Goal: Check status: Check status

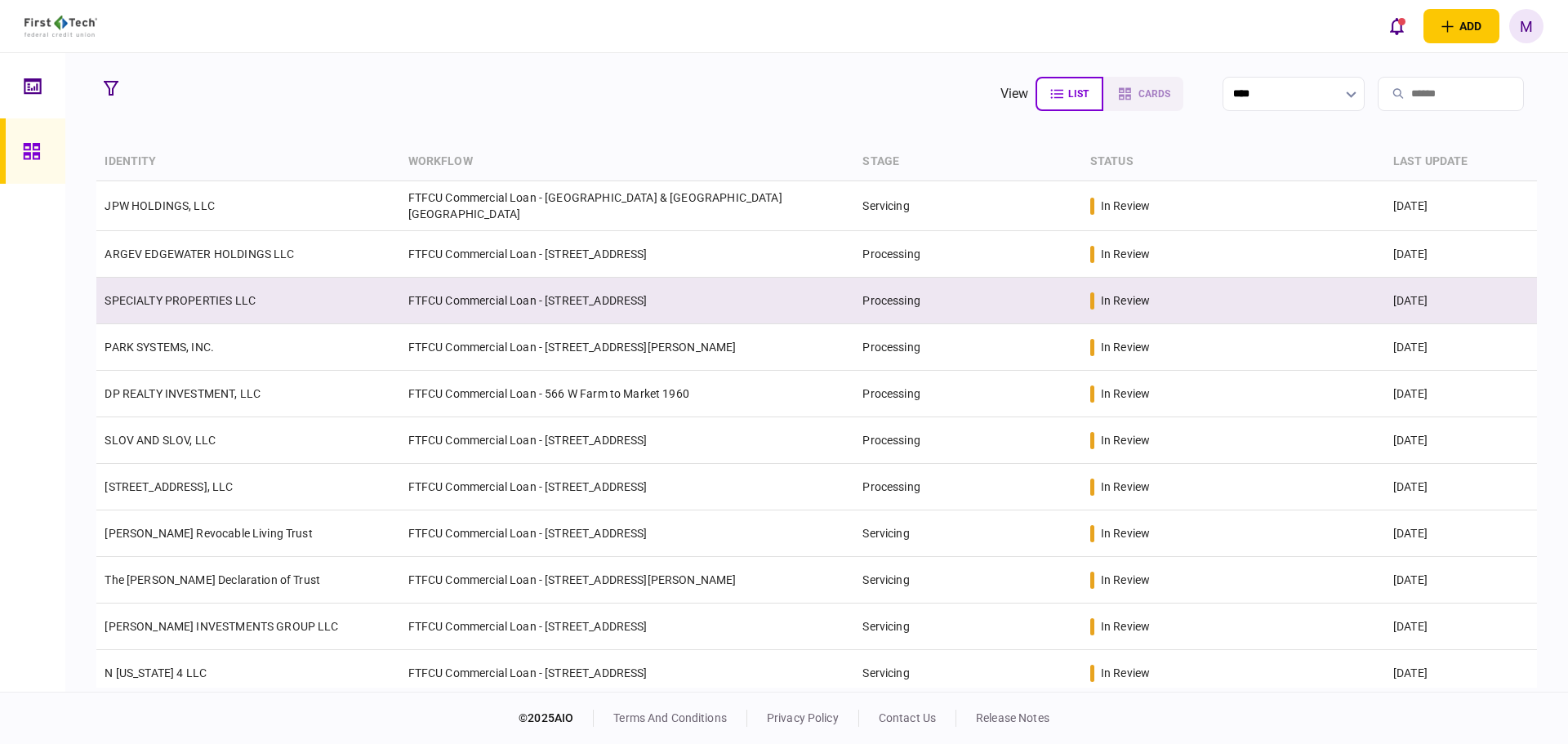
click at [495, 309] on td "FTFCU Commercial Loan - [STREET_ADDRESS]" at bounding box center [627, 301] width 455 height 46
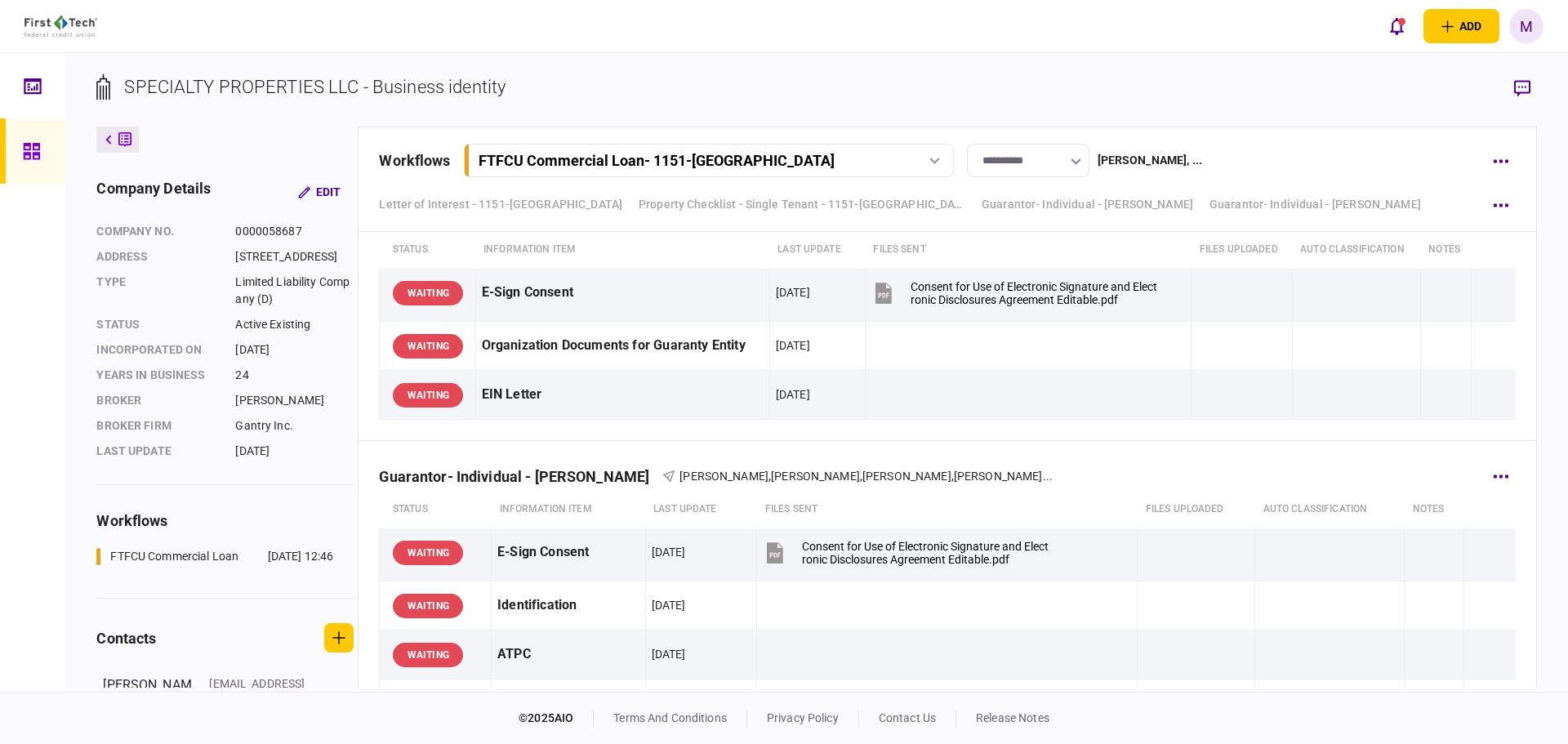
scroll to position [6861, 0]
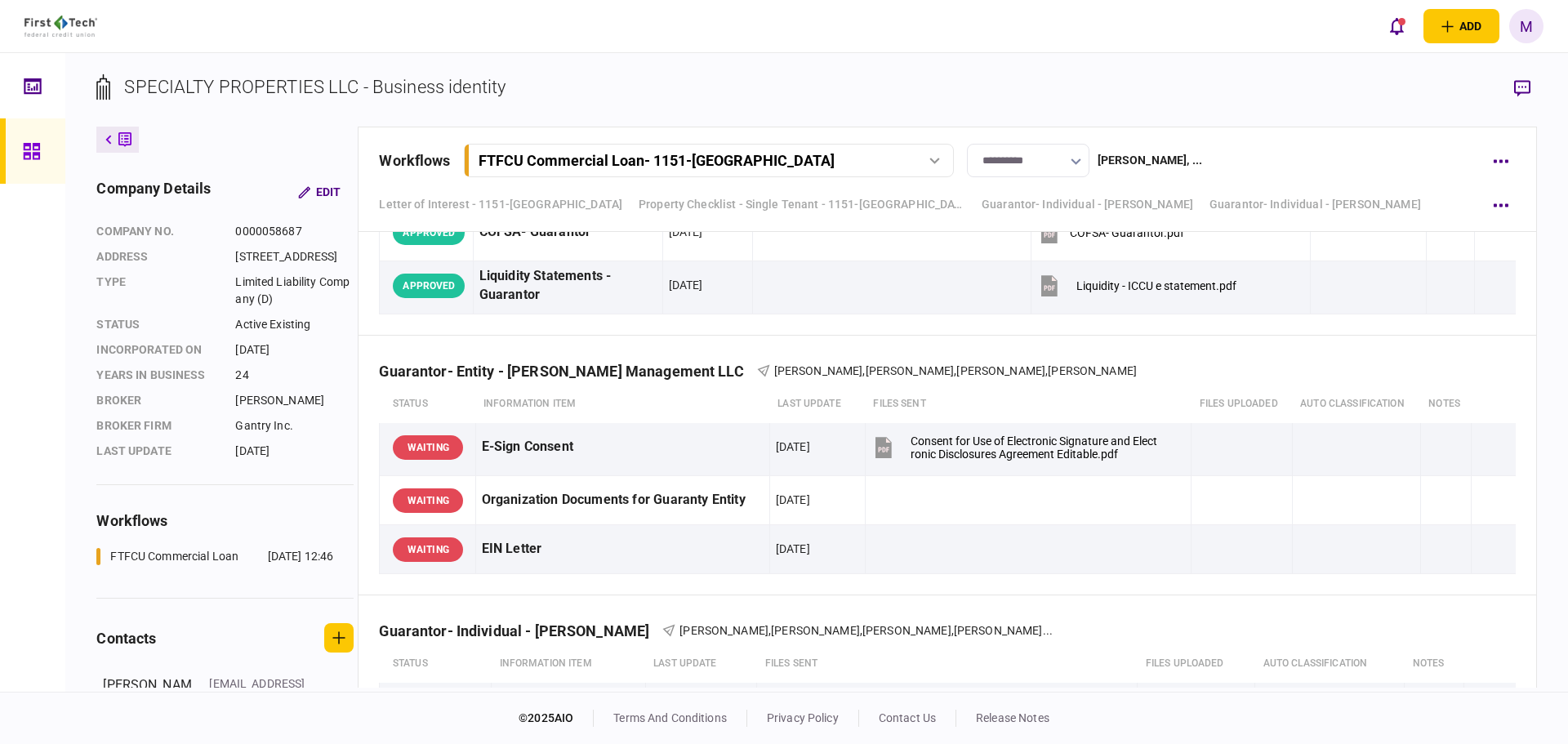
click at [818, 27] on div "add business identity individual identity M M [PERSON_NAME] [EMAIL_ADDRESS][PER…" at bounding box center [784, 26] width 1568 height 52
